Goal: Information Seeking & Learning: Learn about a topic

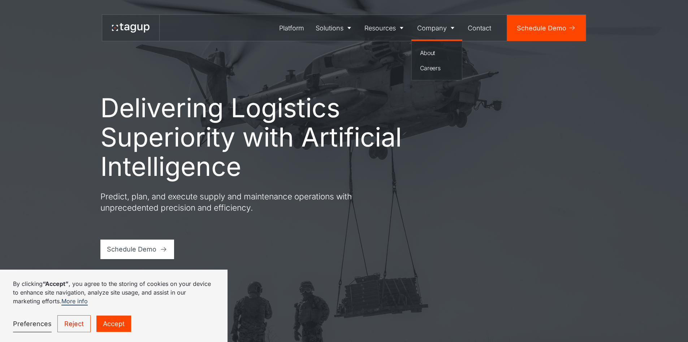
click at [438, 28] on div "Company" at bounding box center [432, 28] width 30 height 10
click at [430, 55] on div "About" at bounding box center [437, 52] width 34 height 9
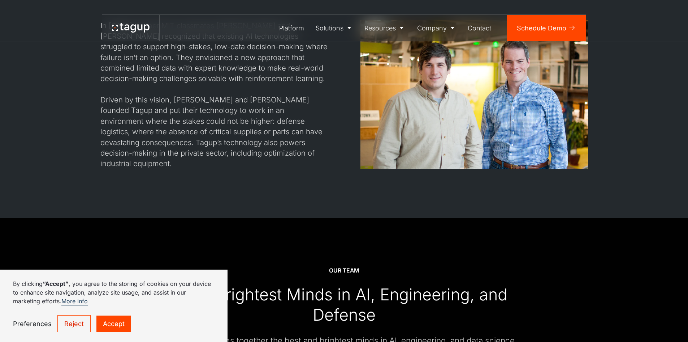
scroll to position [759, 0]
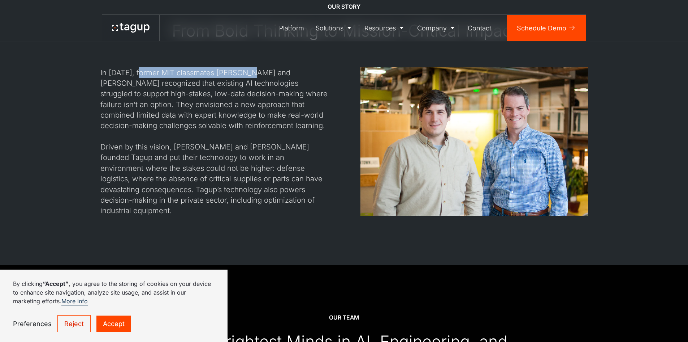
drag, startPoint x: 145, startPoint y: 65, endPoint x: 244, endPoint y: 66, distance: 98.7
click at [244, 67] on div "In [DATE], former MIT classmates [PERSON_NAME] and [PERSON_NAME] recognized tha…" at bounding box center [214, 141] width 228 height 149
click at [263, 67] on div "In [DATE], former MIT classmates [PERSON_NAME] and [PERSON_NAME] recognized tha…" at bounding box center [214, 141] width 228 height 149
drag, startPoint x: 209, startPoint y: 68, endPoint x: 245, endPoint y: 65, distance: 36.2
click at [245, 67] on div "In 2017, former MIT classmates Jon Garrity and Will Vega-Brown recognized that …" at bounding box center [214, 141] width 228 height 149
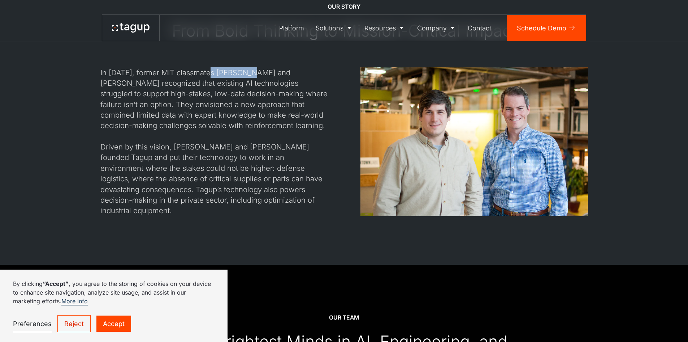
copy div "[PERSON_NAME]"
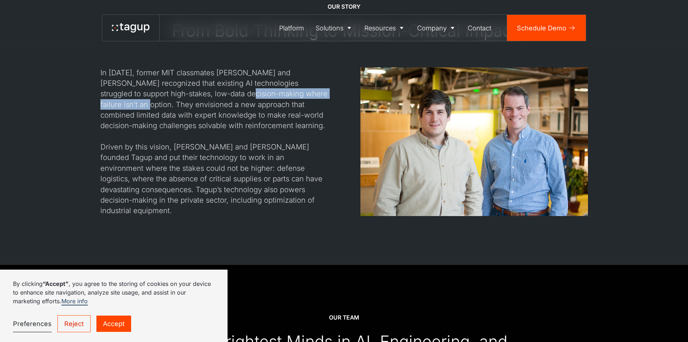
drag, startPoint x: 180, startPoint y: 89, endPoint x: 297, endPoint y: 87, distance: 117.1
click at [297, 87] on div "In 2017, former MIT classmates Jon Garrity and Will Vega-Brown recognized that …" at bounding box center [214, 141] width 228 height 149
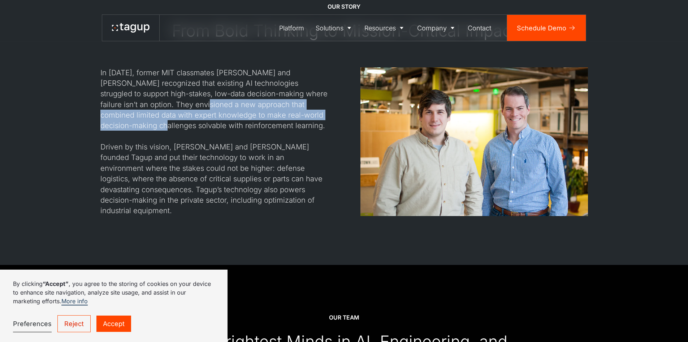
drag, startPoint x: 182, startPoint y: 96, endPoint x: 302, endPoint y: 106, distance: 121.2
click at [302, 106] on div "In 2017, former MIT classmates Jon Garrity and Will Vega-Brown recognized that …" at bounding box center [214, 141] width 228 height 149
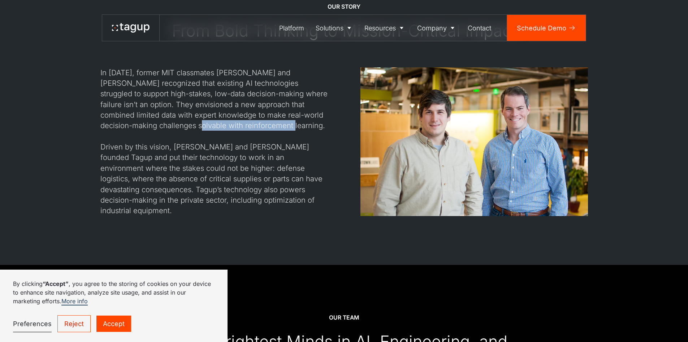
drag, startPoint x: 111, startPoint y: 121, endPoint x: 203, endPoint y: 118, distance: 92.2
click at [203, 117] on div "In 2017, former MIT classmates Jon Garrity and Will Vega-Brown recognized that …" at bounding box center [214, 141] width 228 height 149
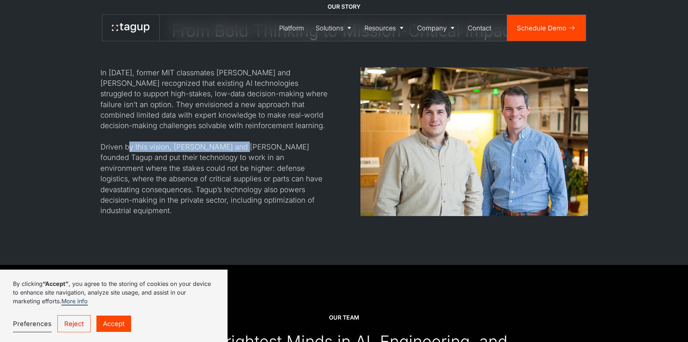
drag, startPoint x: 132, startPoint y: 143, endPoint x: 252, endPoint y: 142, distance: 119.6
click at [248, 142] on div "In 2017, former MIT classmates Jon Garrity and Will Vega-Brown recognized that …" at bounding box center [214, 141] width 228 height 149
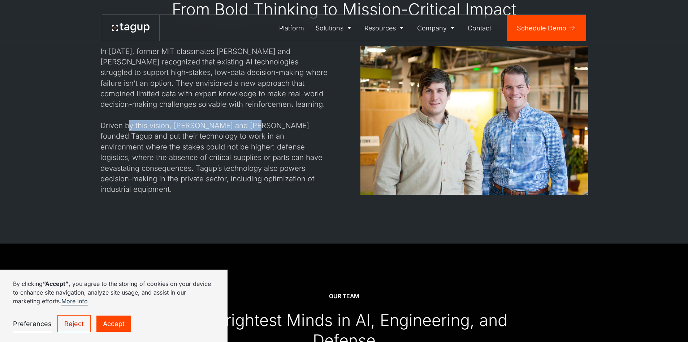
scroll to position [795, 0]
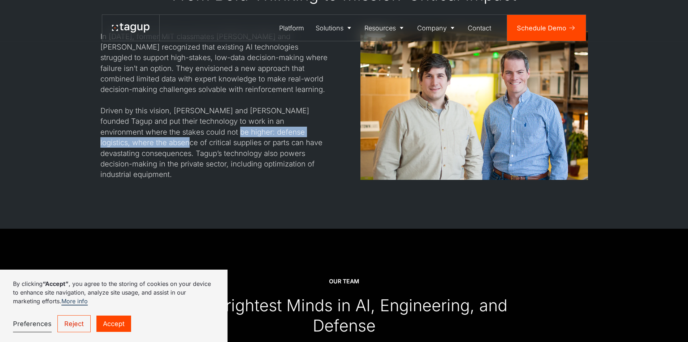
drag, startPoint x: 167, startPoint y: 123, endPoint x: 316, endPoint y: 124, distance: 149.3
click at [316, 124] on div "In 2017, former MIT classmates Jon Garrity and Will Vega-Brown recognized that …" at bounding box center [214, 105] width 228 height 149
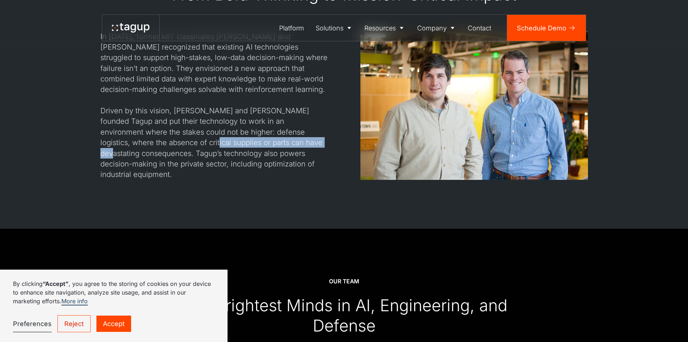
drag, startPoint x: 118, startPoint y: 137, endPoint x: 244, endPoint y: 139, distance: 126.1
click at [244, 139] on div "In 2017, former MIT classmates Jon Garrity and Will Vega-Brown recognized that …" at bounding box center [214, 105] width 228 height 149
drag, startPoint x: 273, startPoint y: 136, endPoint x: 306, endPoint y: 136, distance: 33.2
click at [306, 136] on div "In 2017, former MIT classmates Jon Garrity and Will Vega-Brown recognized that …" at bounding box center [214, 105] width 228 height 149
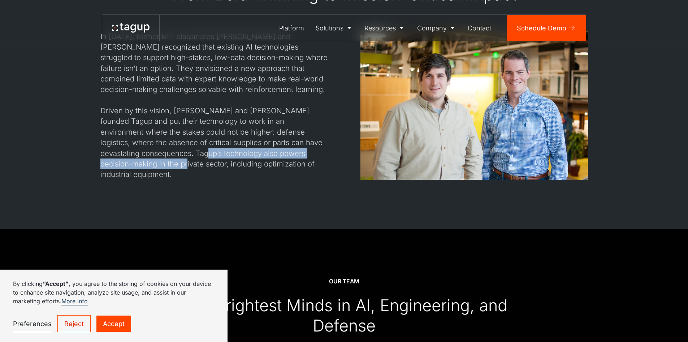
drag, startPoint x: 120, startPoint y: 148, endPoint x: 287, endPoint y: 145, distance: 167.0
click at [287, 145] on div "In 2017, former MIT classmates Jon Garrity and Will Vega-Brown recognized that …" at bounding box center [214, 105] width 228 height 149
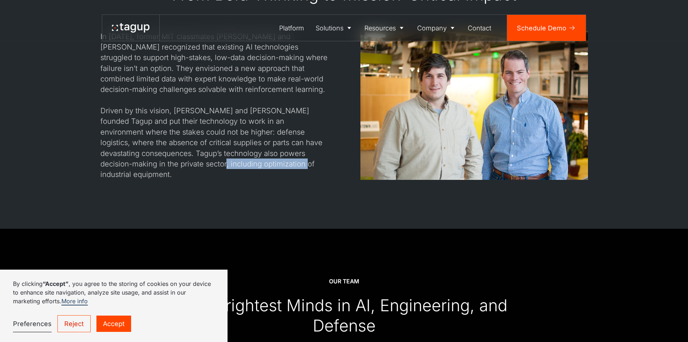
drag, startPoint x: 126, startPoint y: 159, endPoint x: 203, endPoint y: 157, distance: 77.0
click at [203, 157] on div "In 2017, former MIT classmates Jon Garrity and Will Vega-Brown recognized that …" at bounding box center [214, 105] width 228 height 149
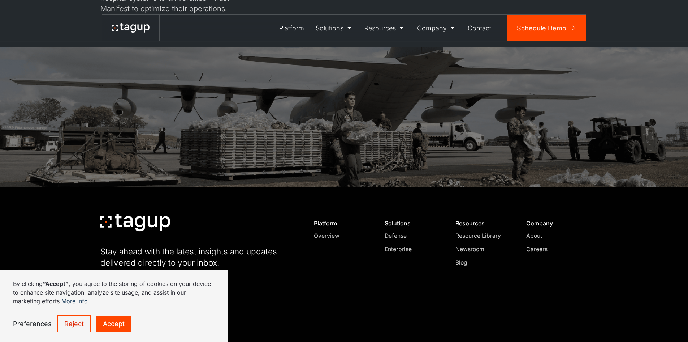
scroll to position [2035, 0]
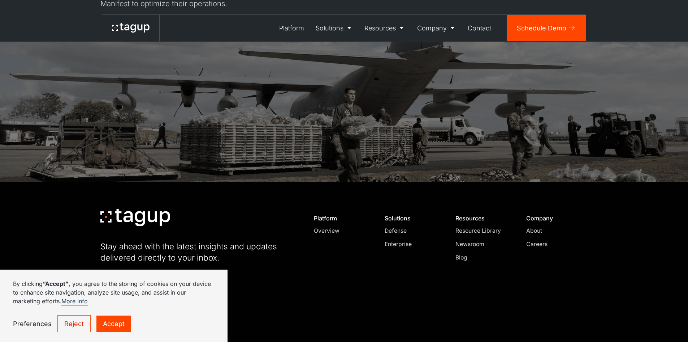
click at [532, 226] on div "About" at bounding box center [554, 230] width 55 height 9
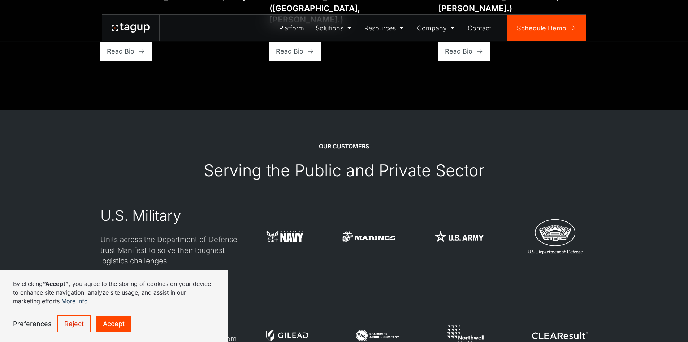
scroll to position [1662, 0]
